Goal: Transaction & Acquisition: Purchase product/service

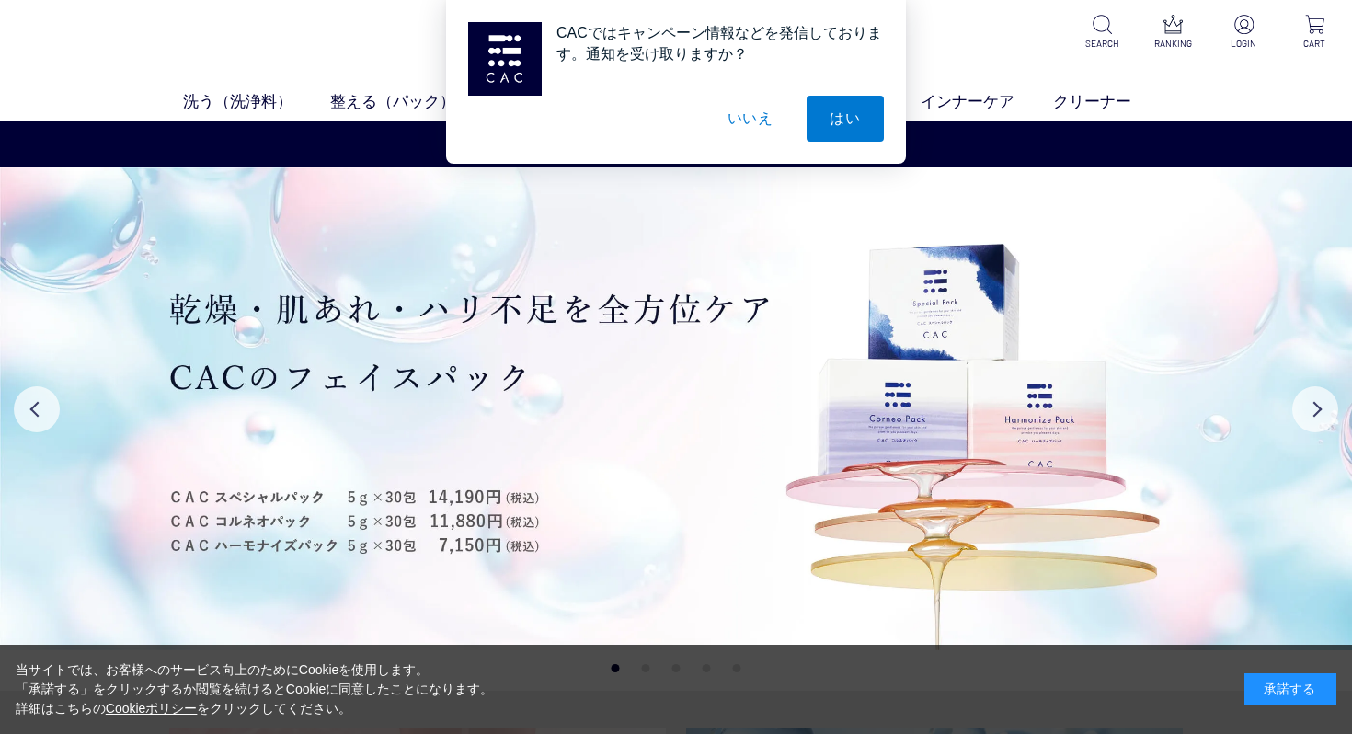
click at [740, 117] on button "いいえ" at bounding box center [751, 119] width 92 height 46
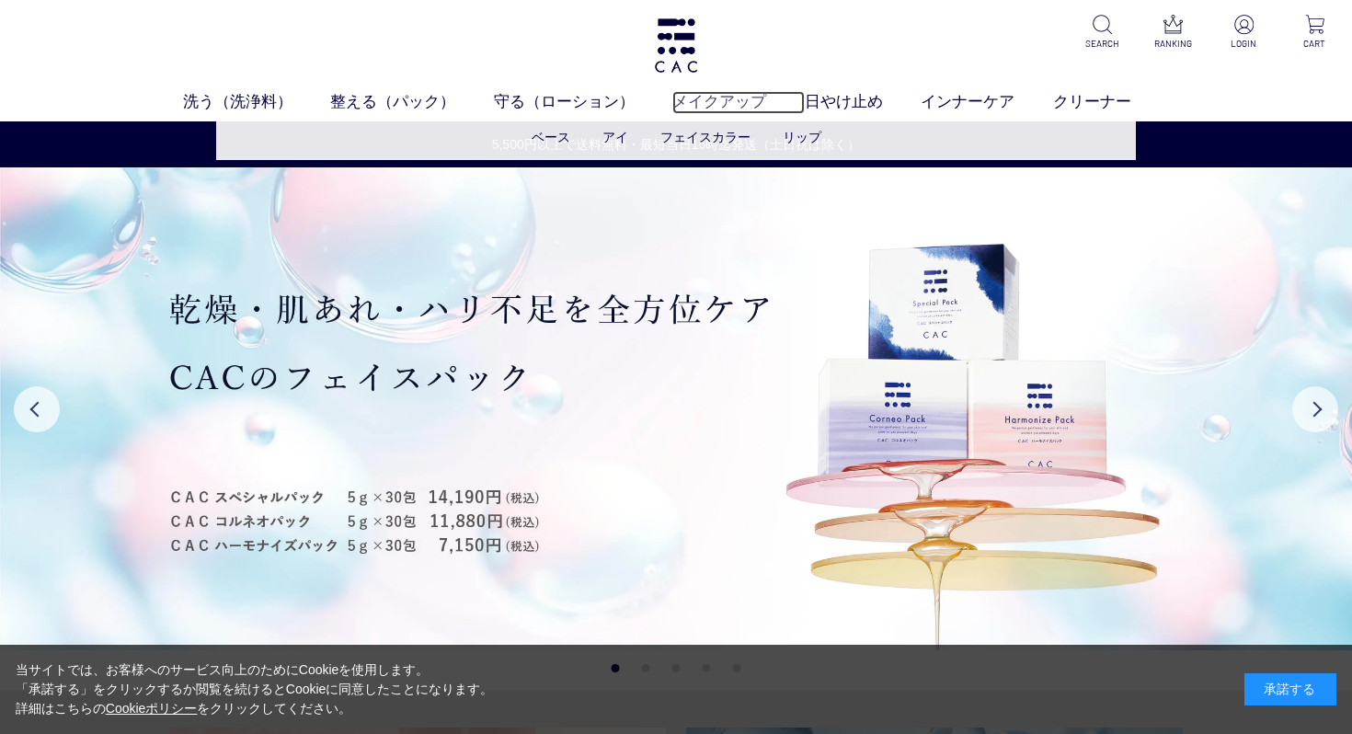
click at [712, 98] on link "メイクアップ" at bounding box center [738, 102] width 132 height 23
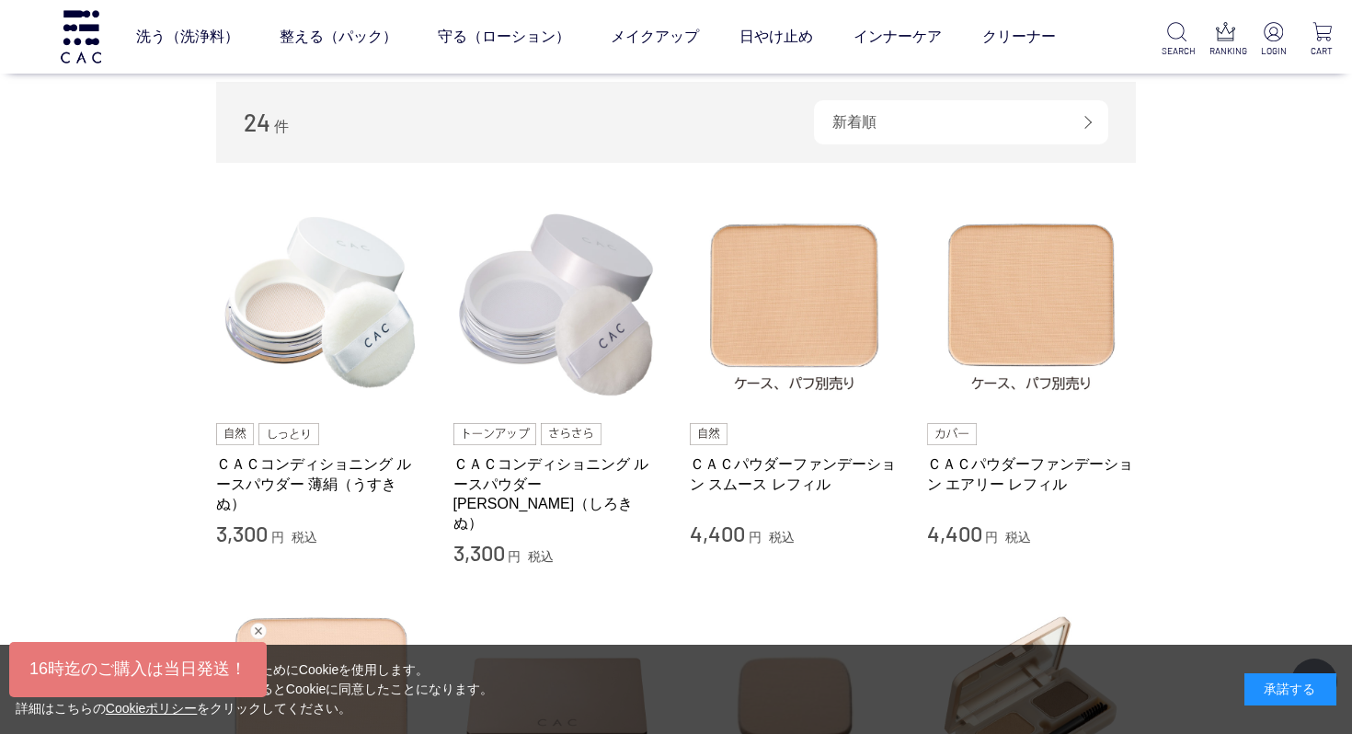
scroll to position [278, 0]
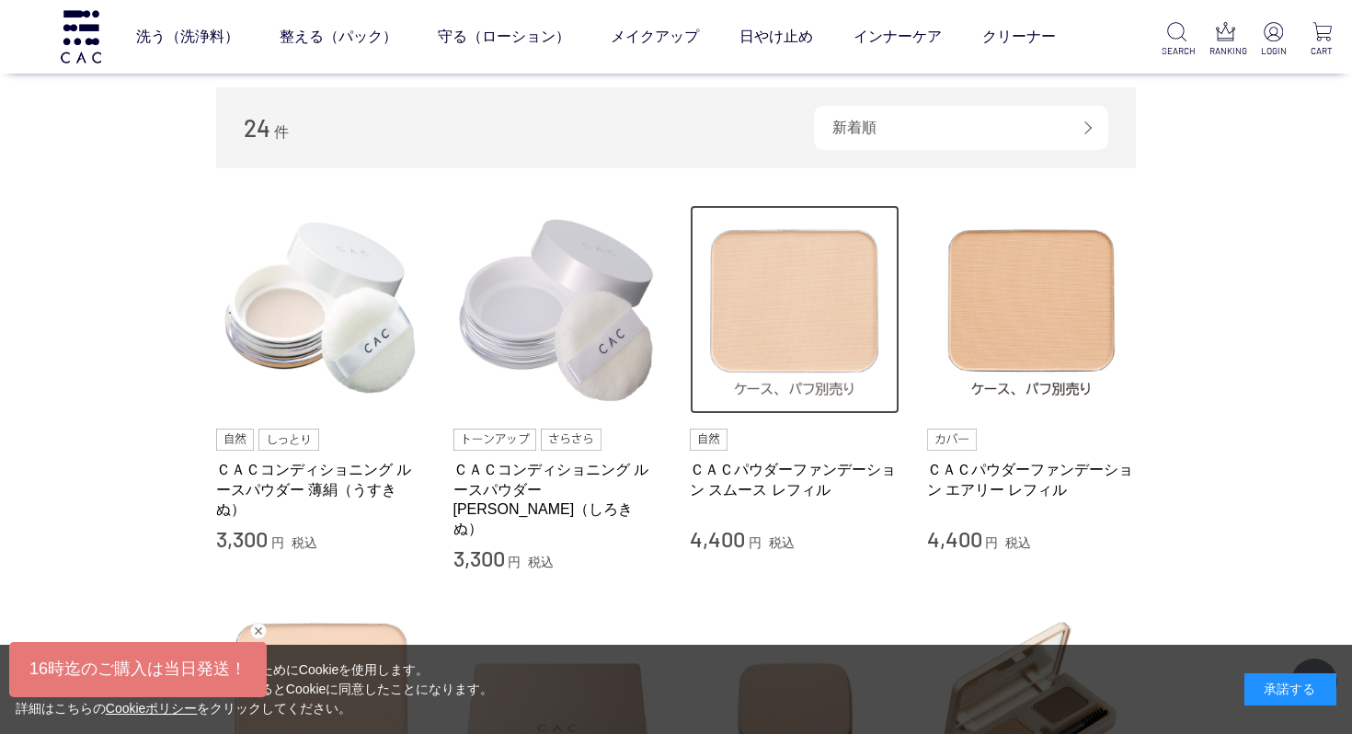
click at [790, 331] on img at bounding box center [795, 310] width 210 height 210
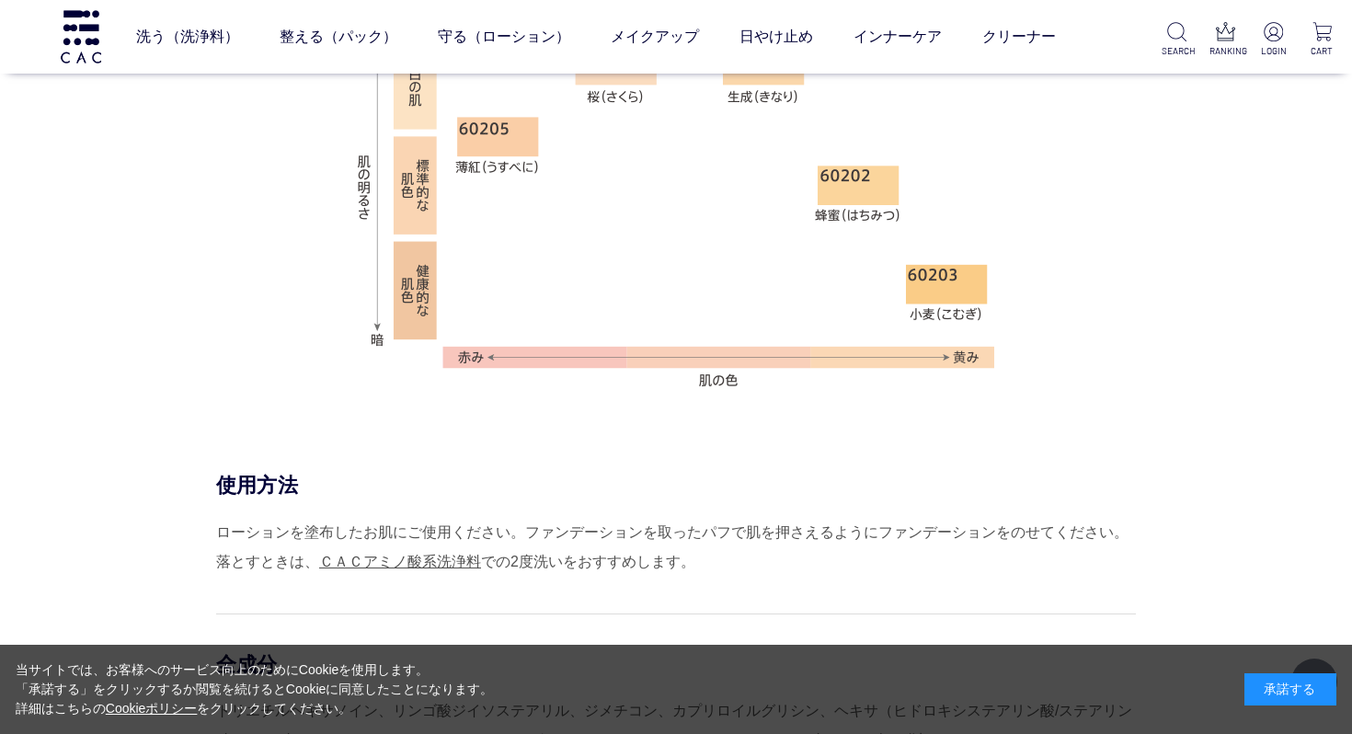
scroll to position [1287, 0]
